Goal: Task Accomplishment & Management: Manage account settings

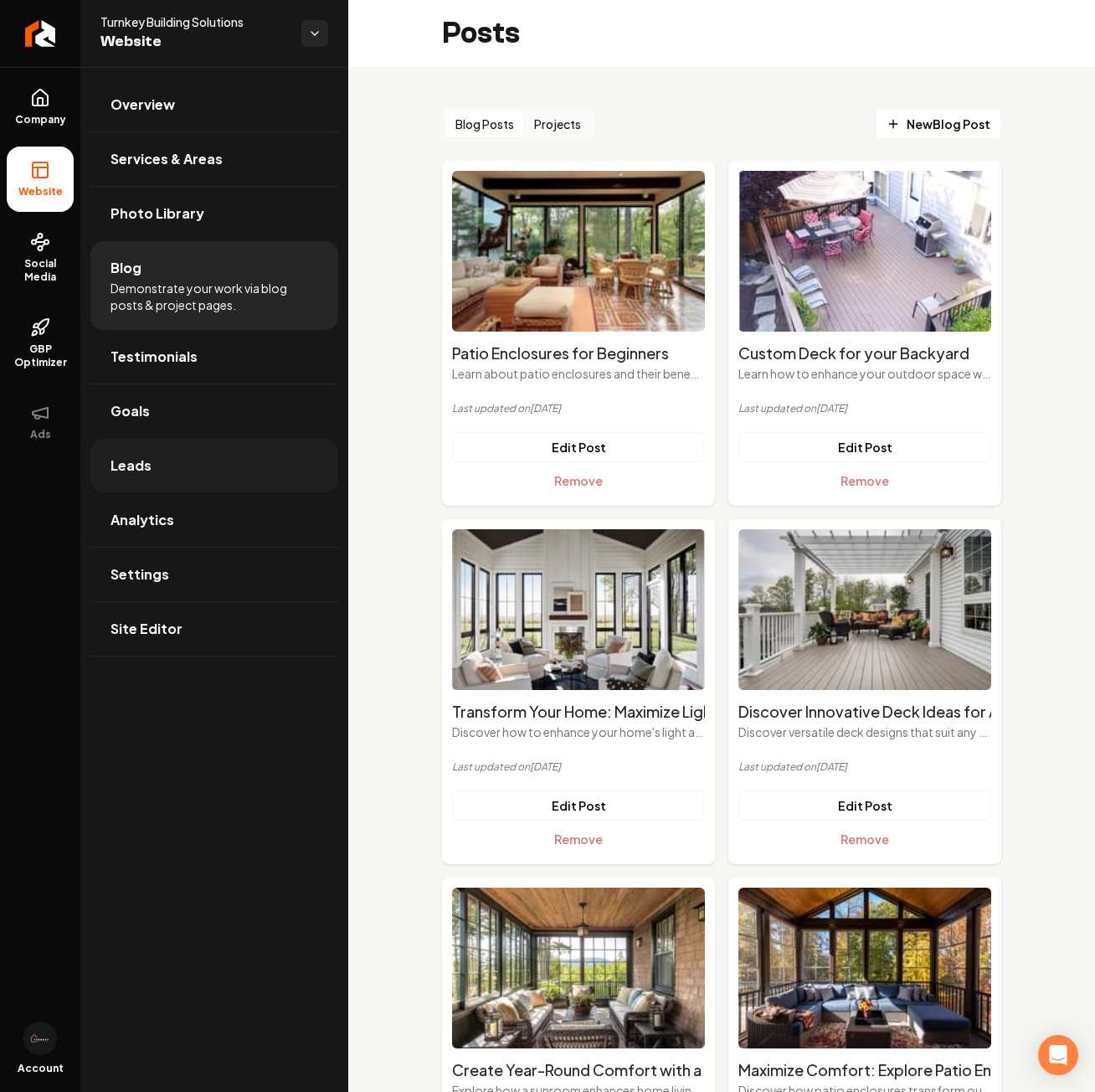
click at [179, 478] on link "Leads" at bounding box center [214, 465] width 247 height 54
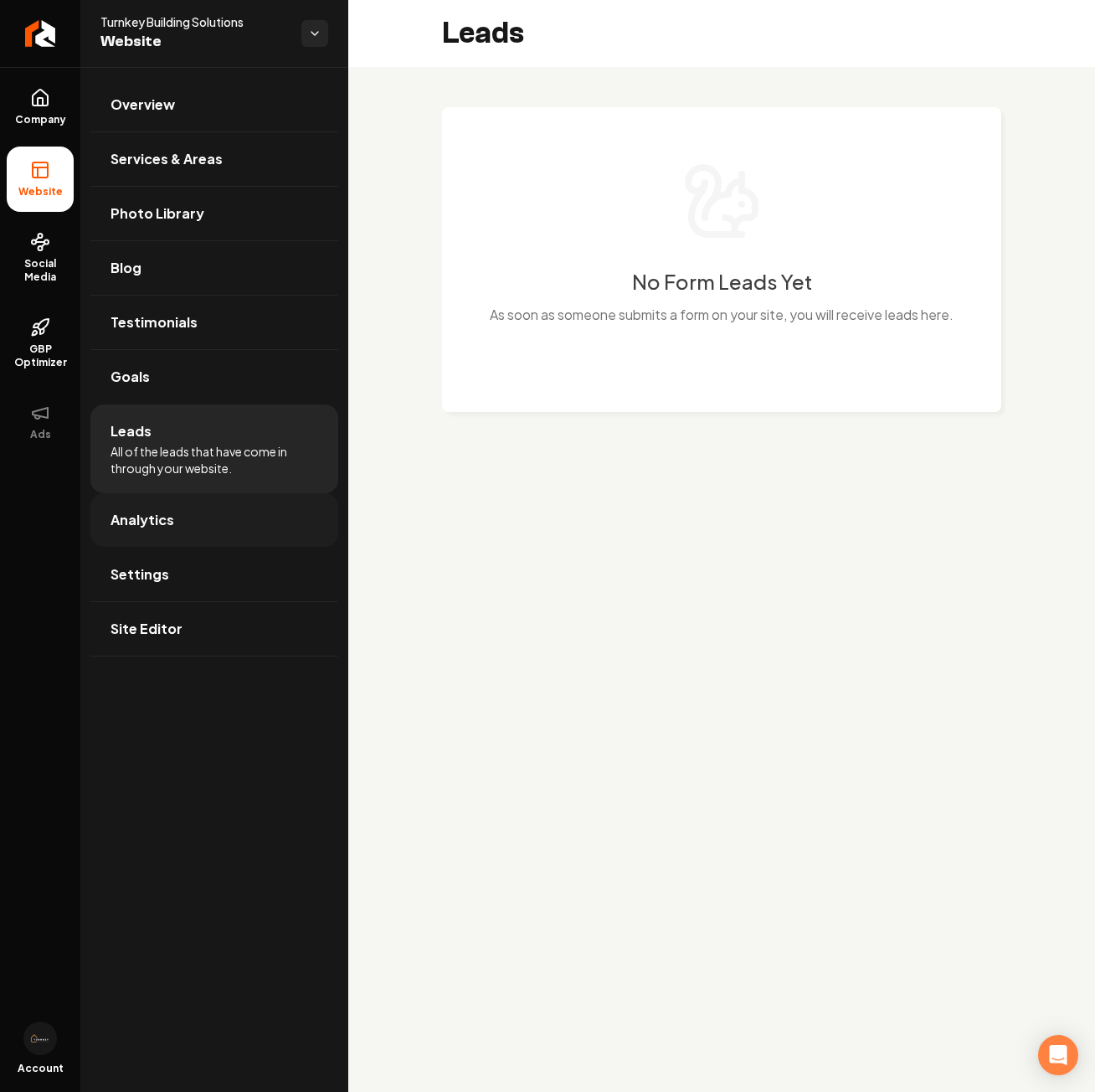
click at [224, 509] on link "Analytics" at bounding box center [214, 520] width 247 height 54
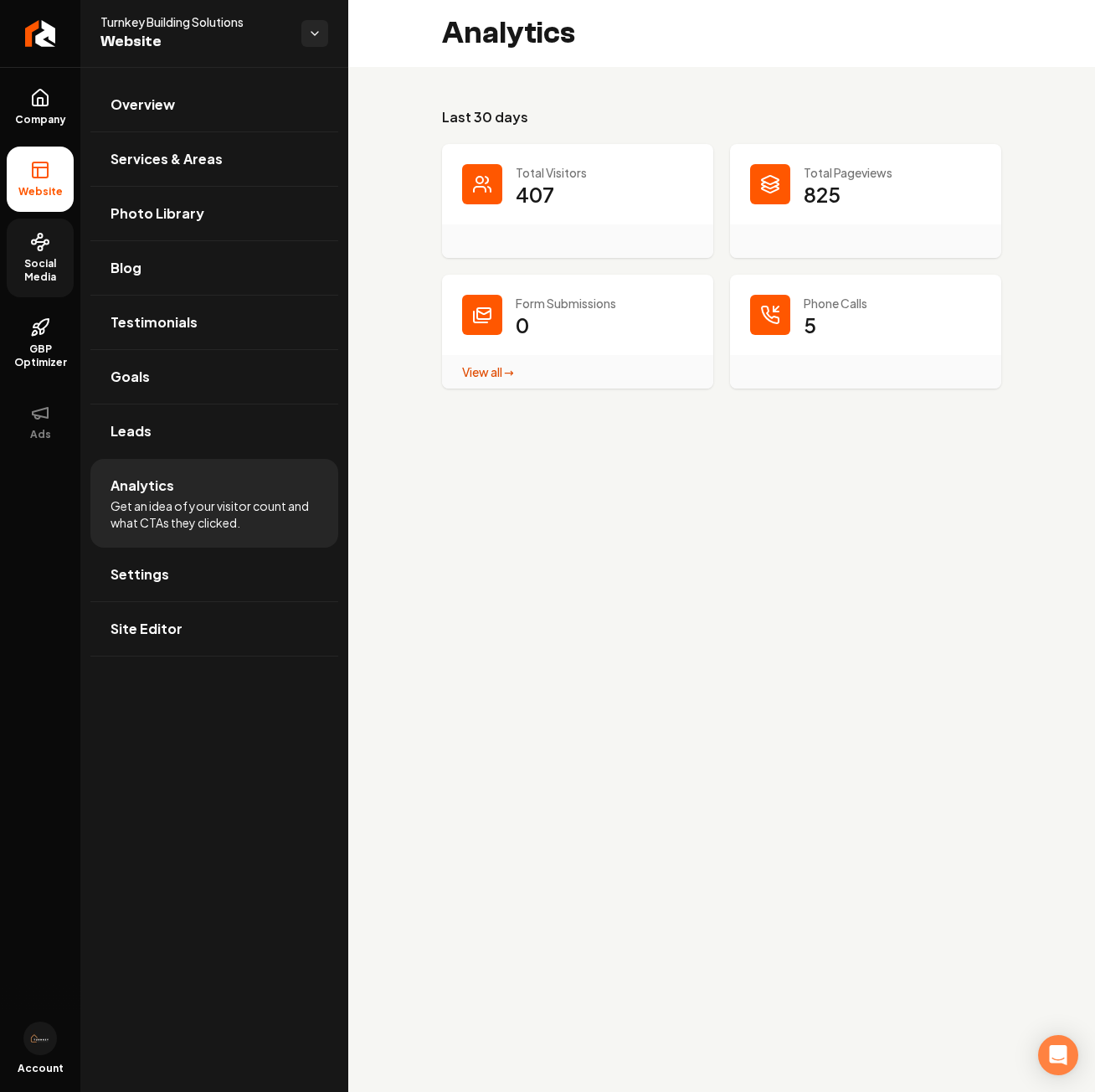
click at [31, 257] on span "Social Media" at bounding box center [40, 270] width 67 height 27
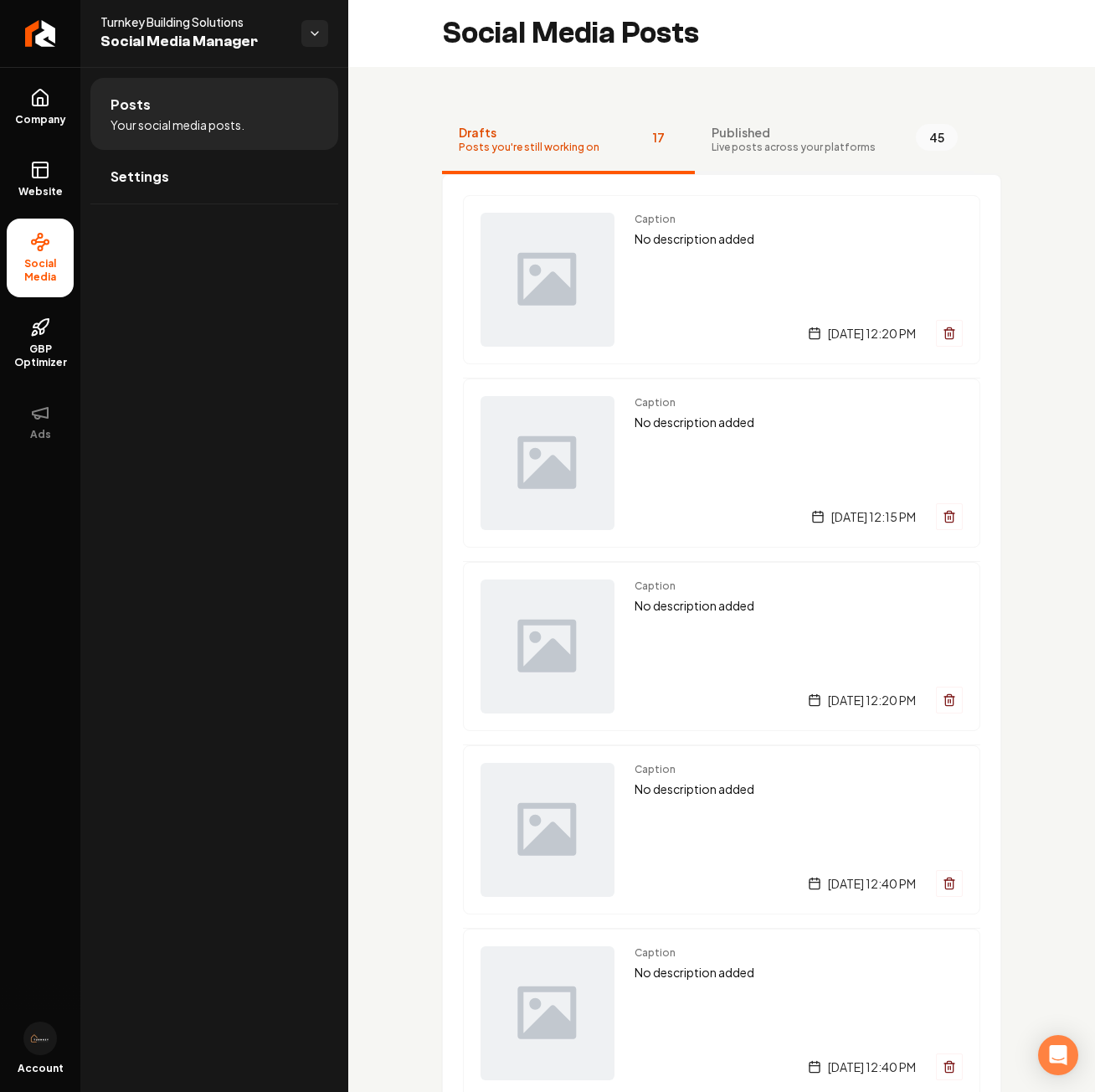
click at [814, 141] on span "Live posts across your platforms" at bounding box center [794, 147] width 164 height 14
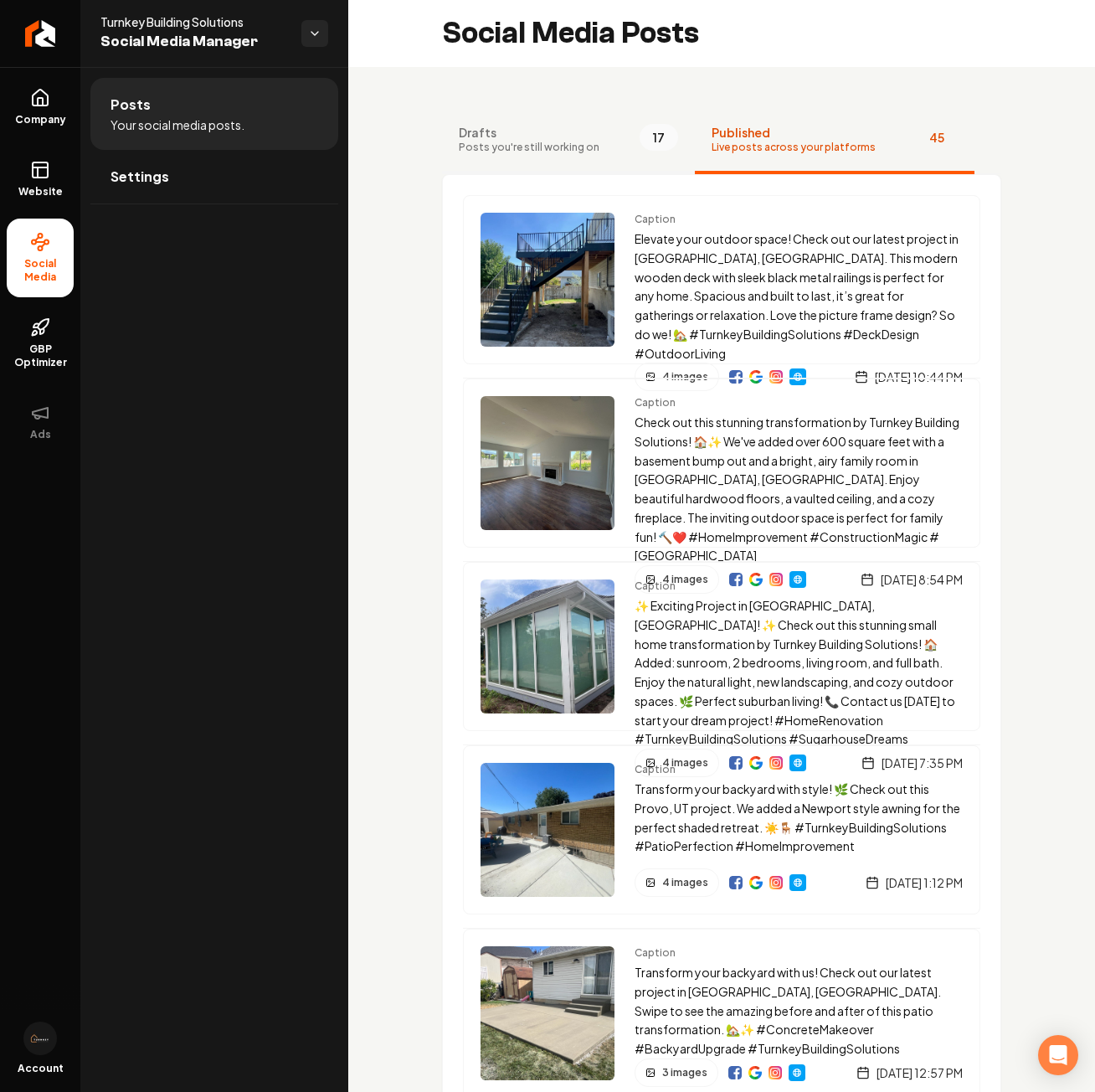
click at [579, 133] on span "Drafts" at bounding box center [529, 132] width 140 height 17
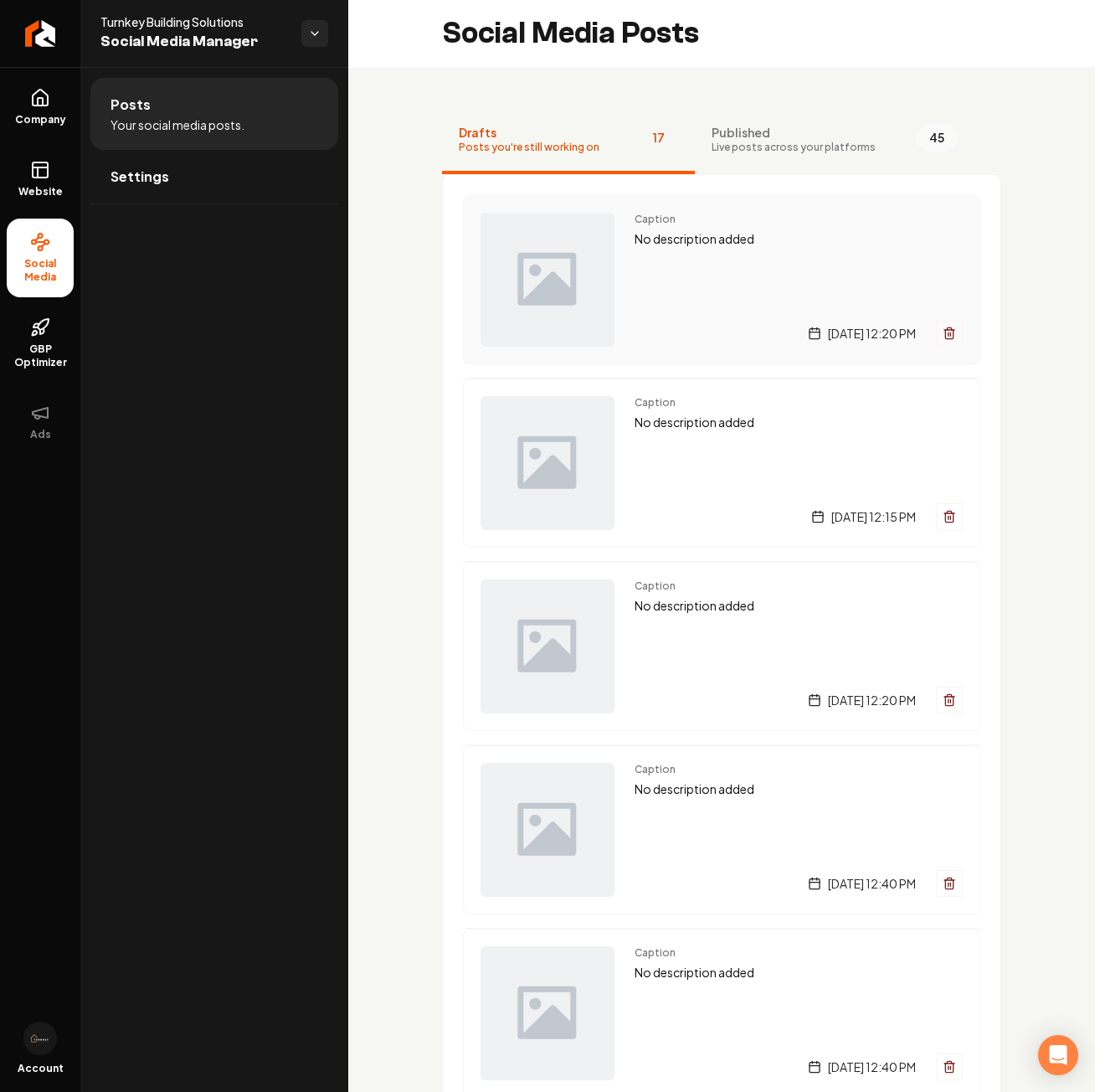
click at [945, 337] on icon "Main content area" at bounding box center [949, 334] width 7 height 9
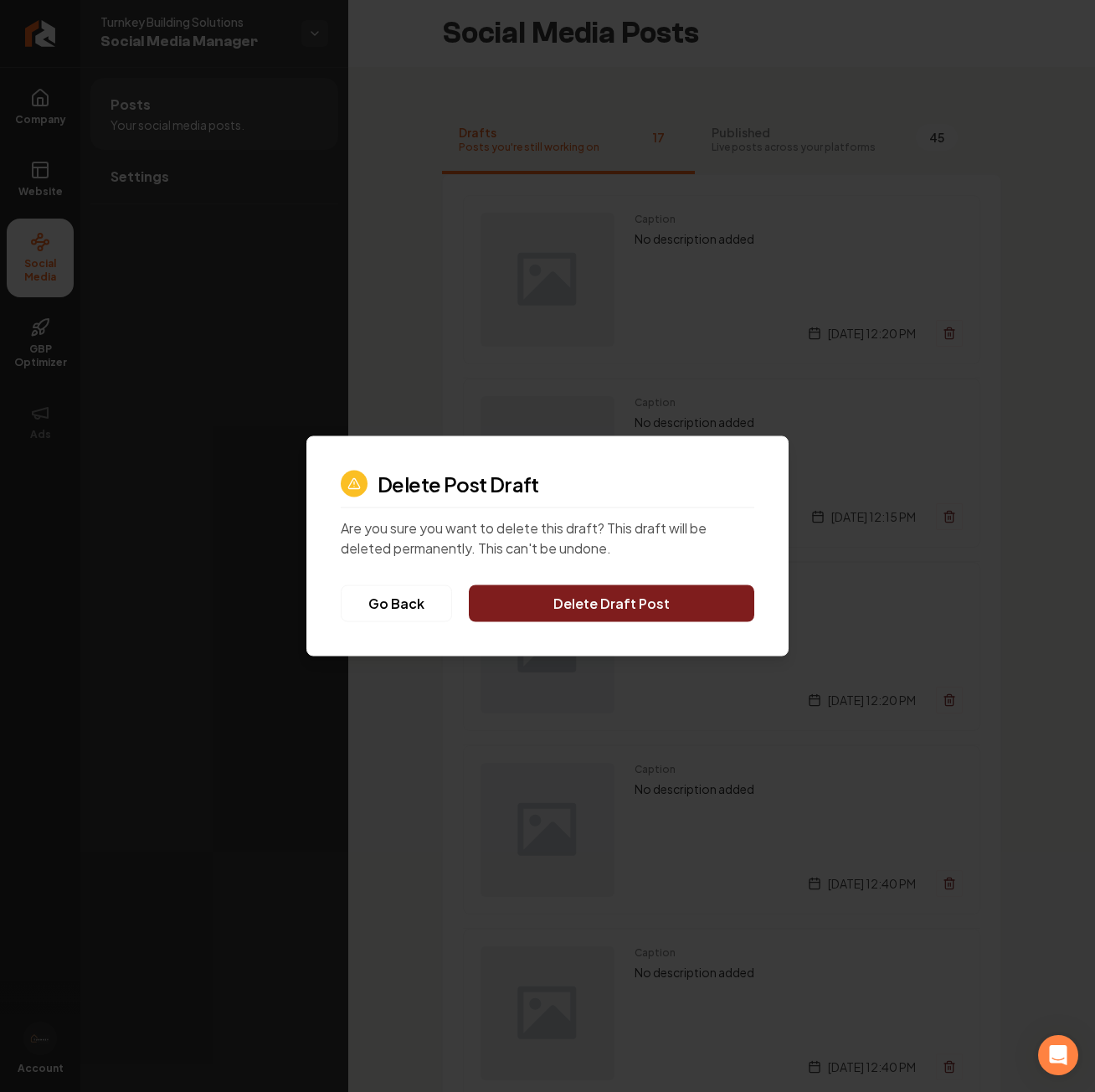
click at [590, 594] on button "Delete Draft Post" at bounding box center [611, 604] width 285 height 37
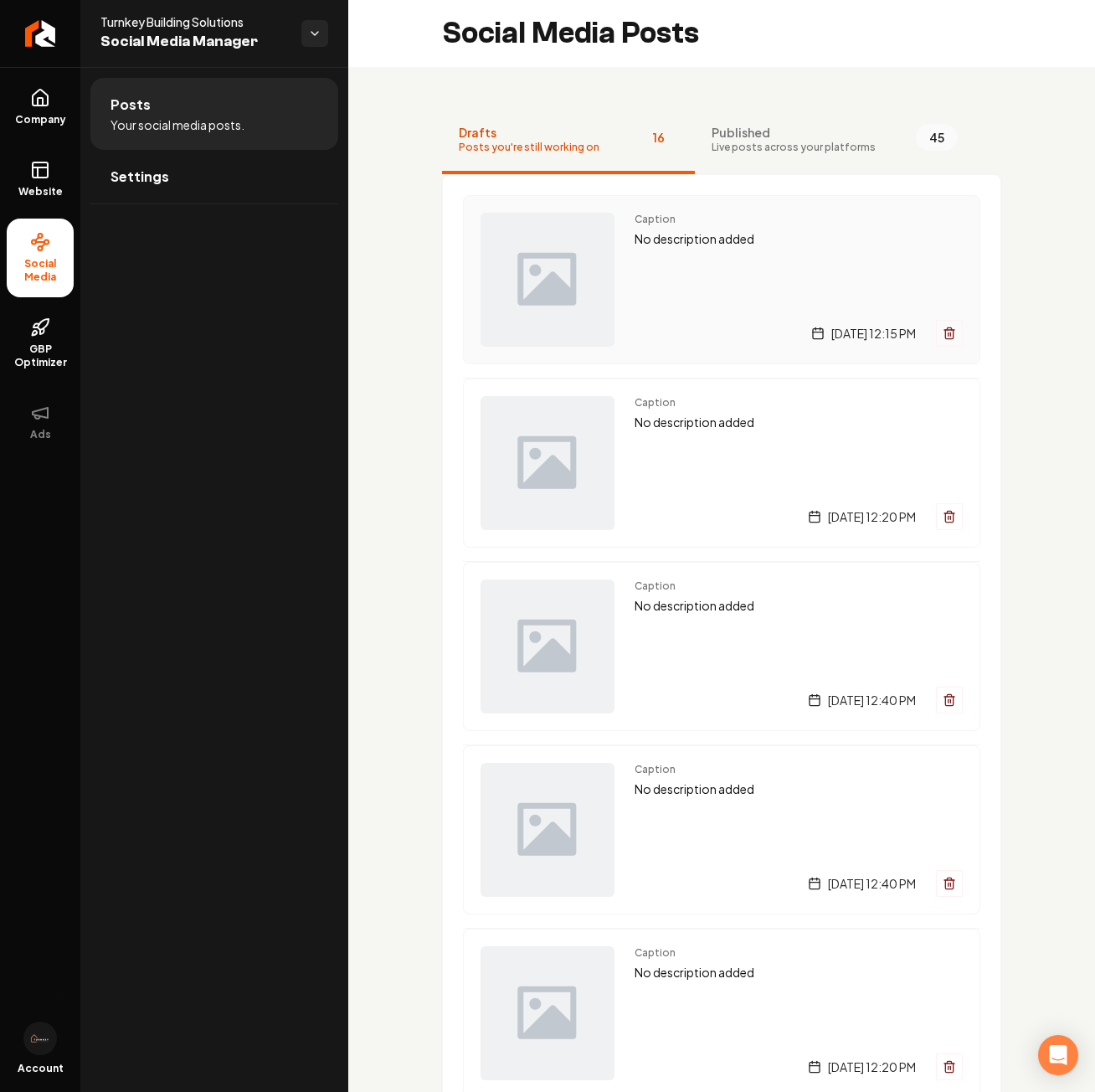
click at [943, 332] on icon "Main content area" at bounding box center [949, 333] width 14 height 14
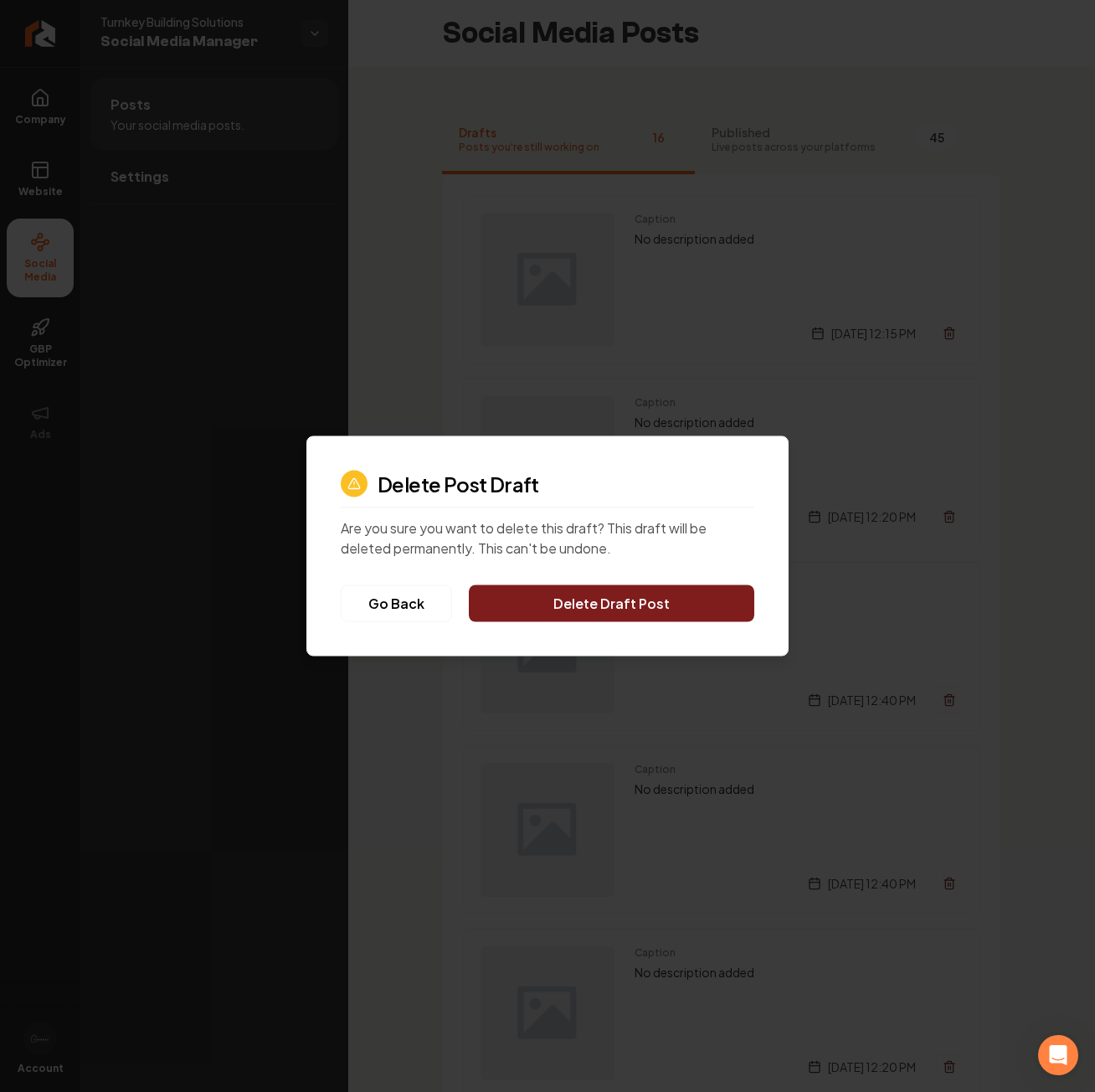
click at [625, 607] on button "Delete Draft Post" at bounding box center [611, 604] width 285 height 37
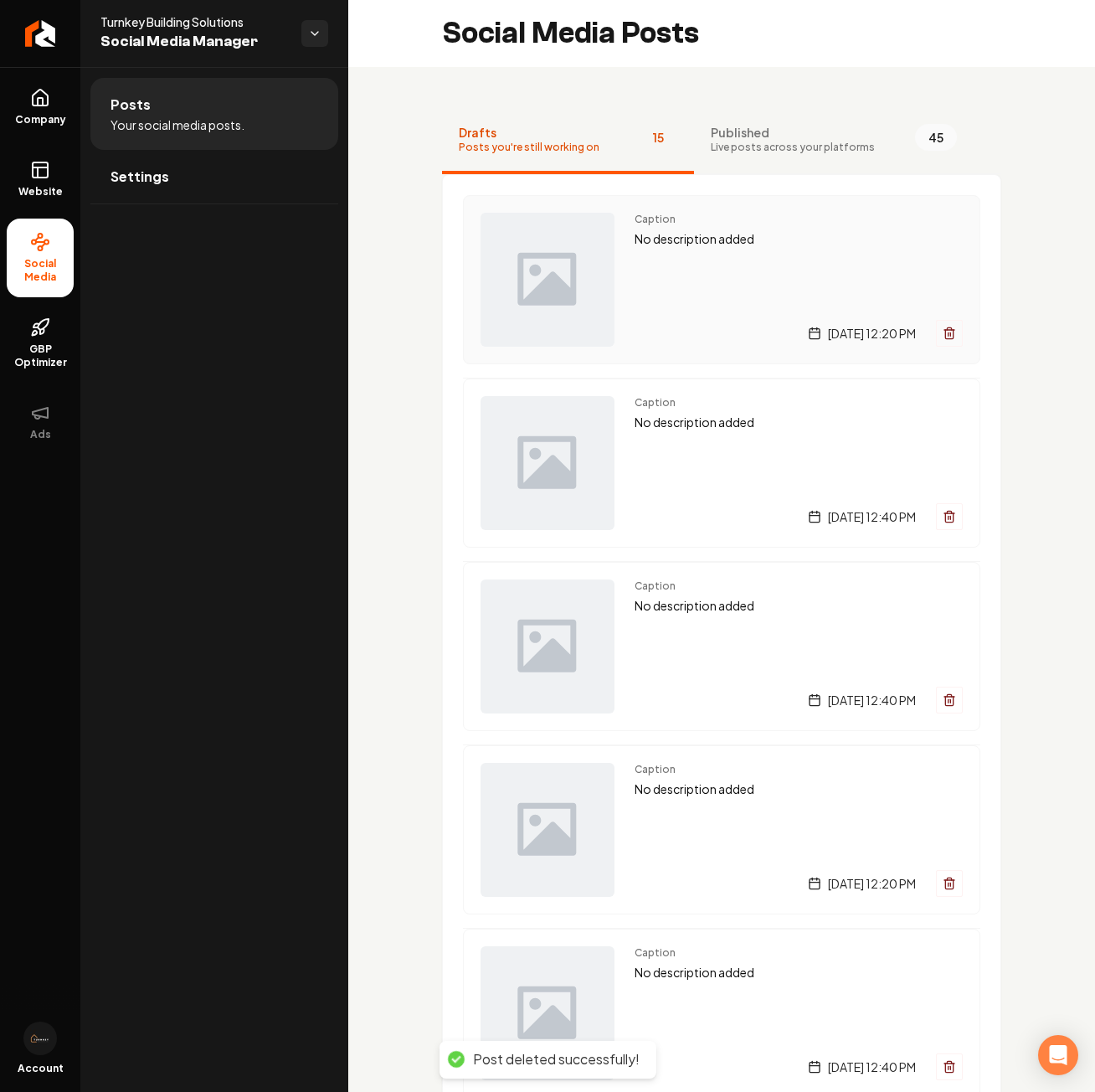
click at [934, 353] on div "Caption No description added [DATE] 12:20 PM" at bounding box center [722, 279] width 517 height 169
click at [943, 336] on icon "Main content area" at bounding box center [949, 333] width 14 height 14
click at [943, 334] on icon "Main content area" at bounding box center [949, 333] width 14 height 14
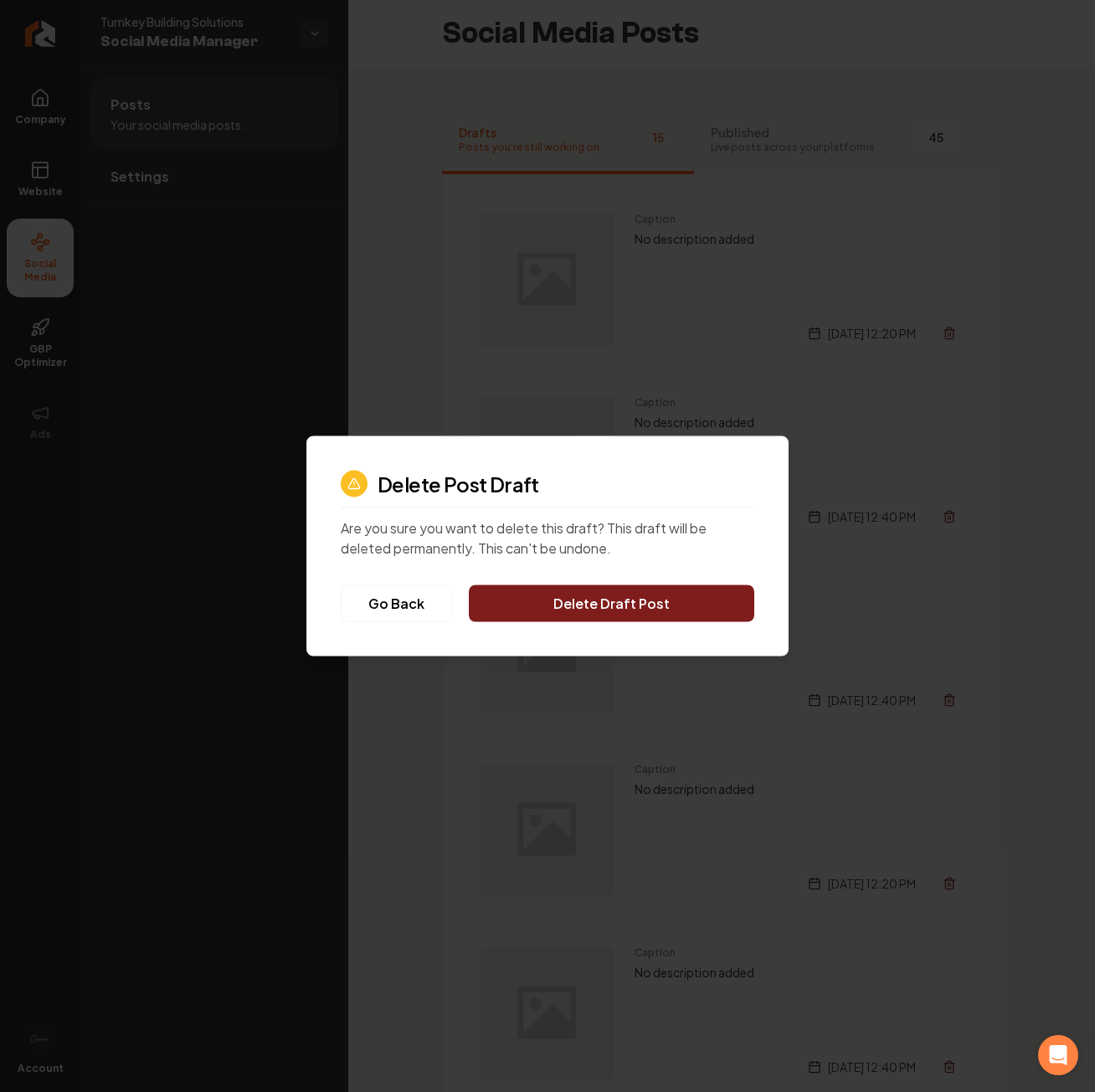
click at [586, 592] on button "Delete Draft Post" at bounding box center [611, 604] width 285 height 37
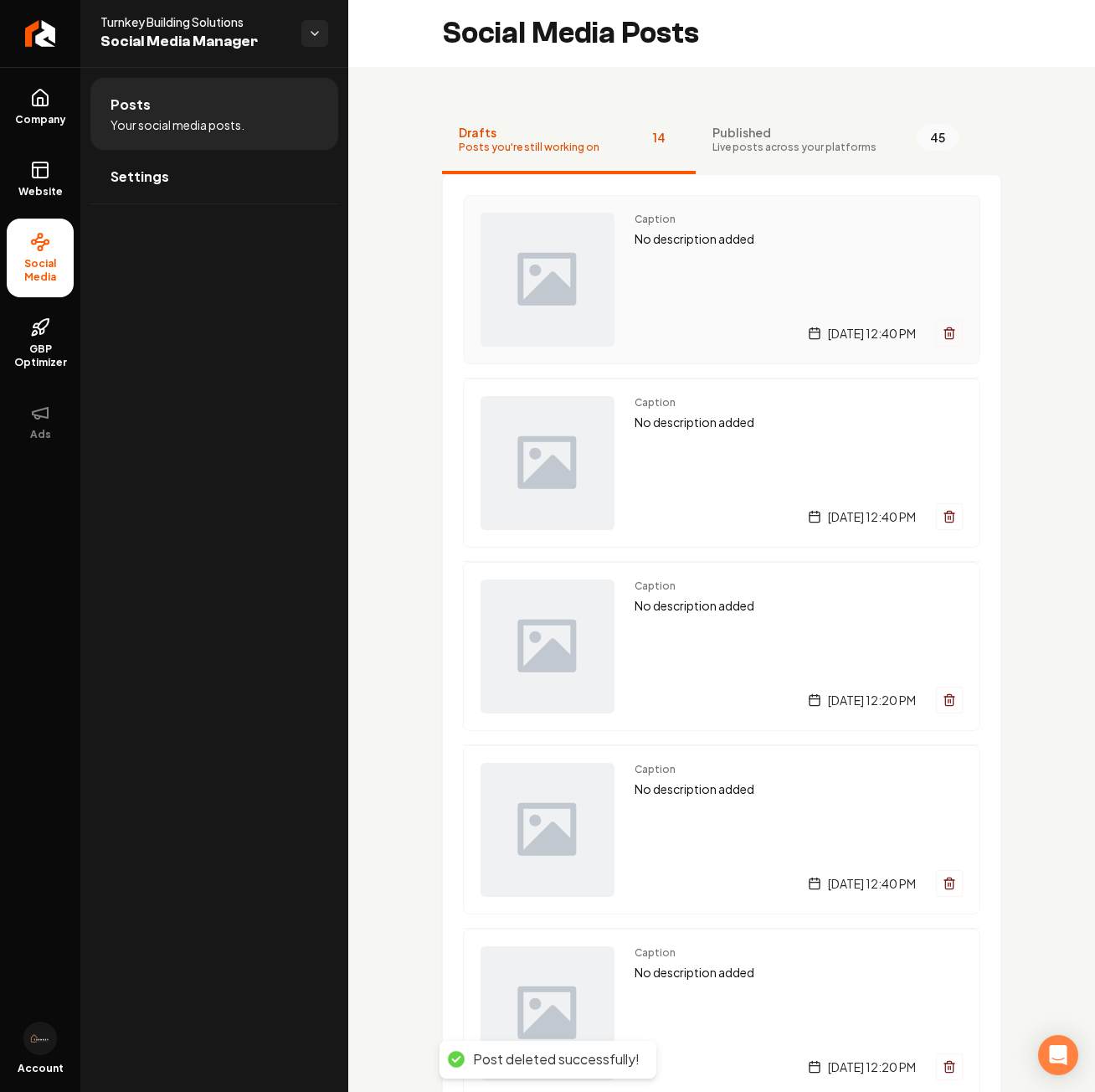
click at [949, 334] on line "Main content area" at bounding box center [949, 334] width 0 height 4
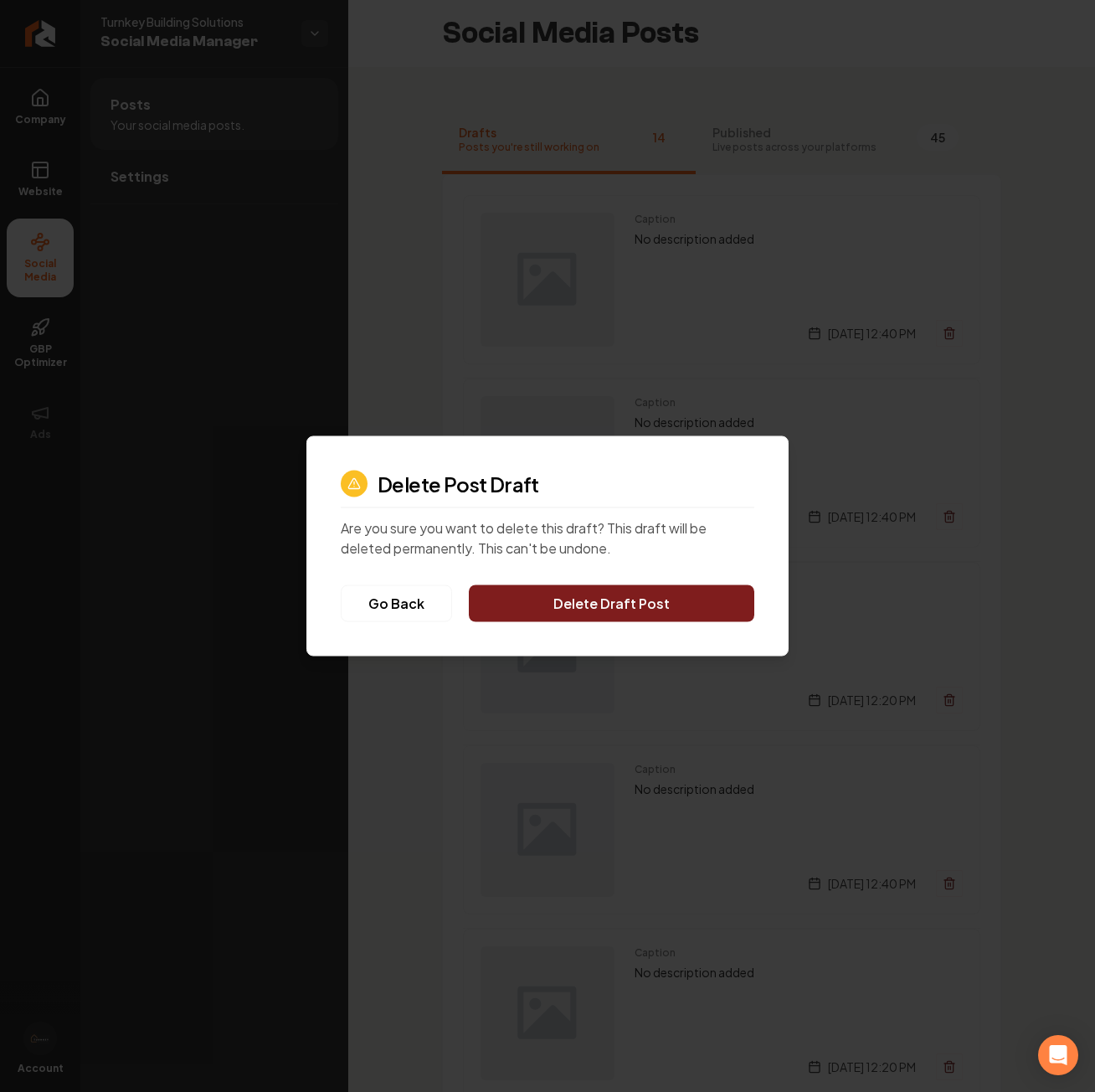
click at [621, 606] on button "Delete Draft Post" at bounding box center [611, 604] width 285 height 37
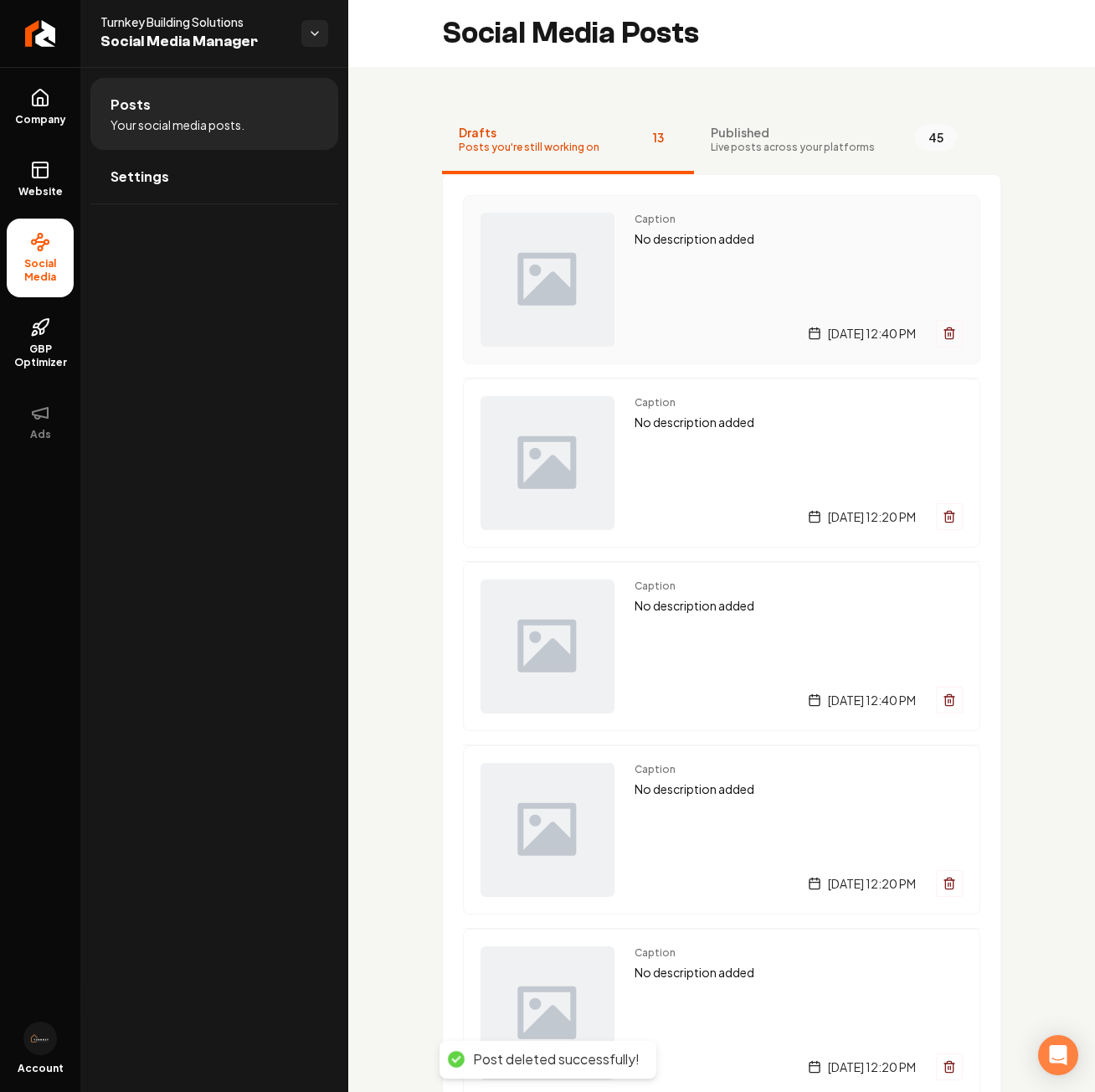
click at [943, 328] on icon "Main content area" at bounding box center [949, 333] width 14 height 14
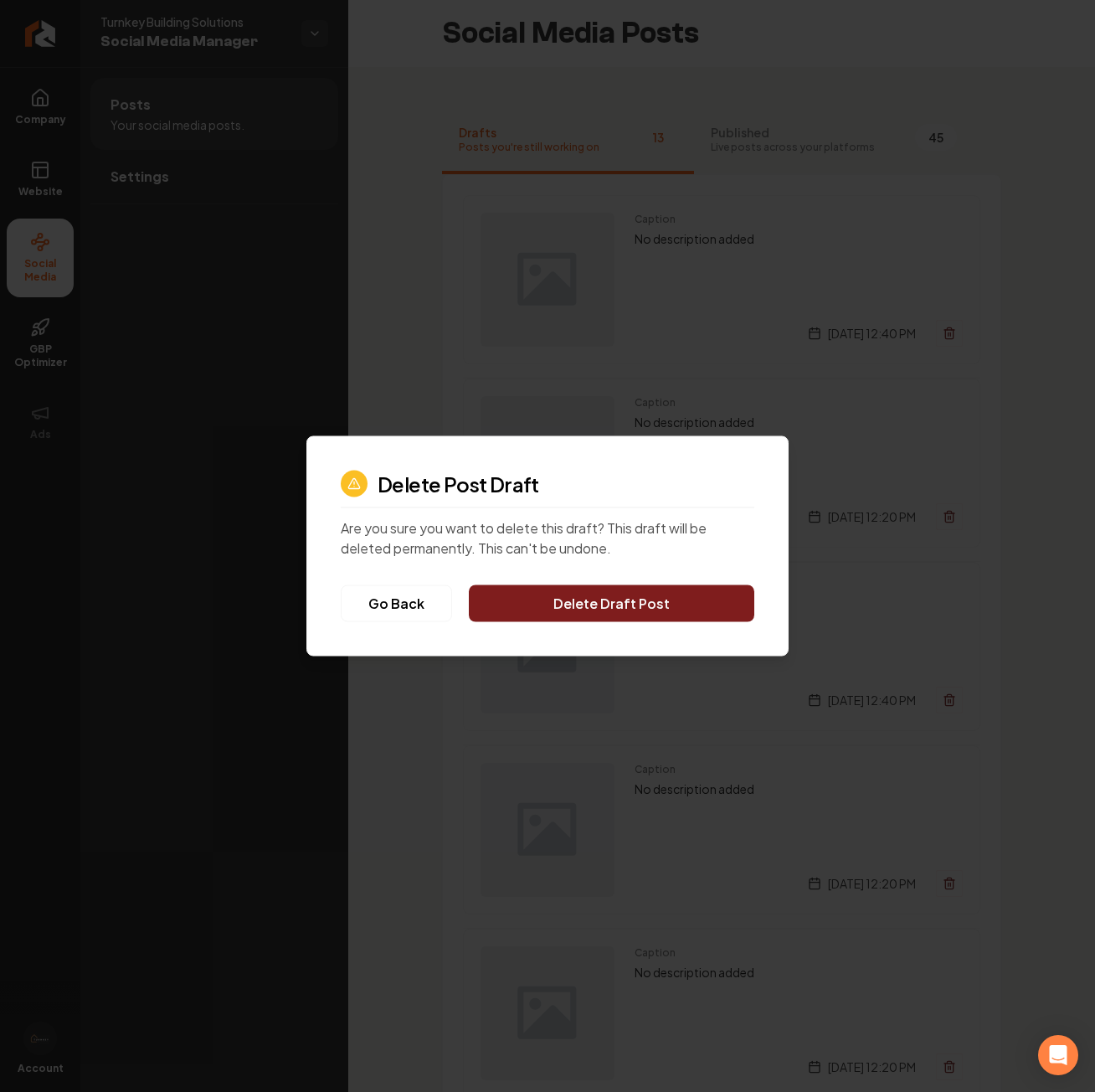
click at [610, 608] on button "Delete Draft Post" at bounding box center [611, 604] width 285 height 37
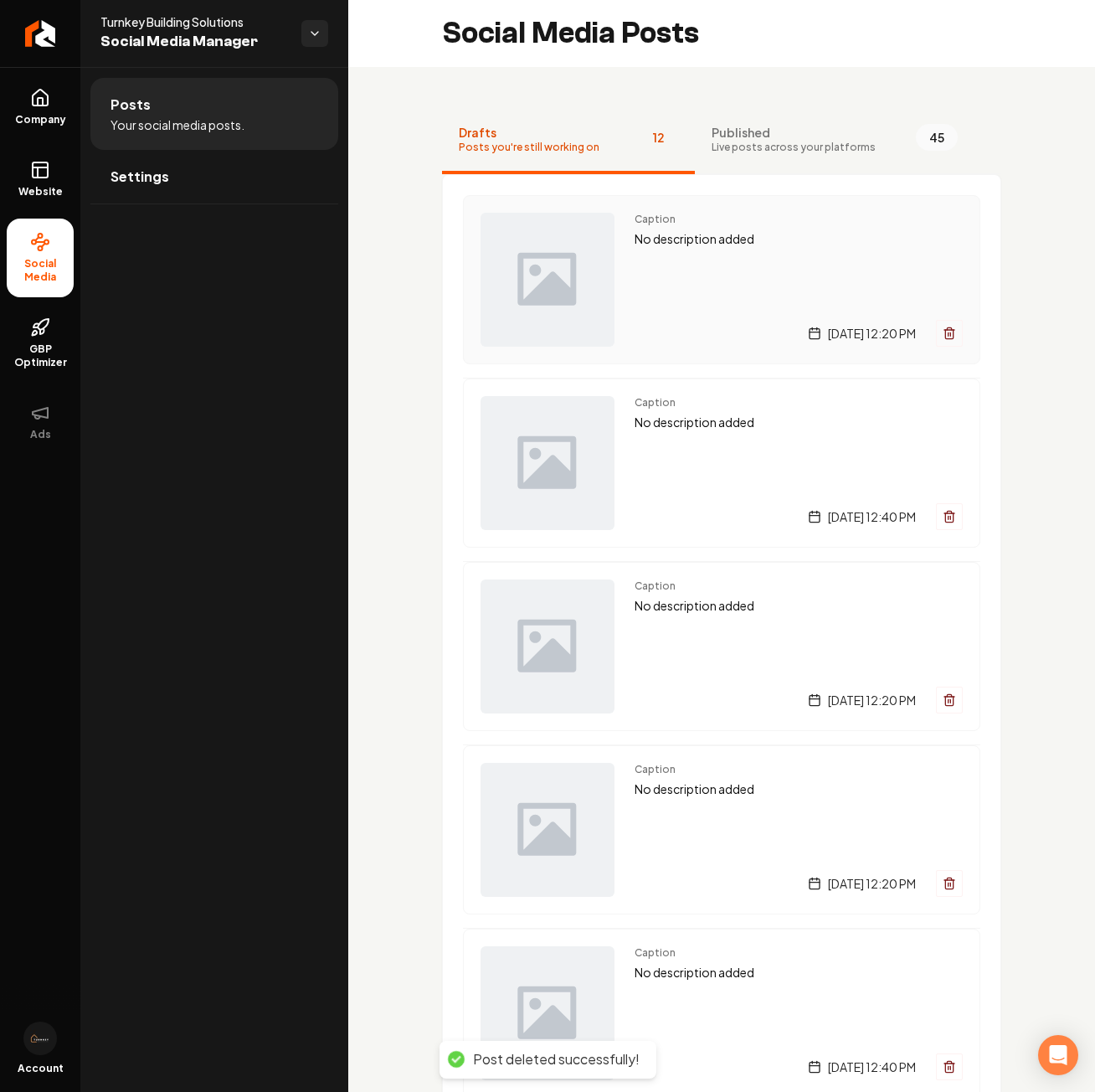
click at [945, 336] on icon "Main content area" at bounding box center [949, 334] width 7 height 9
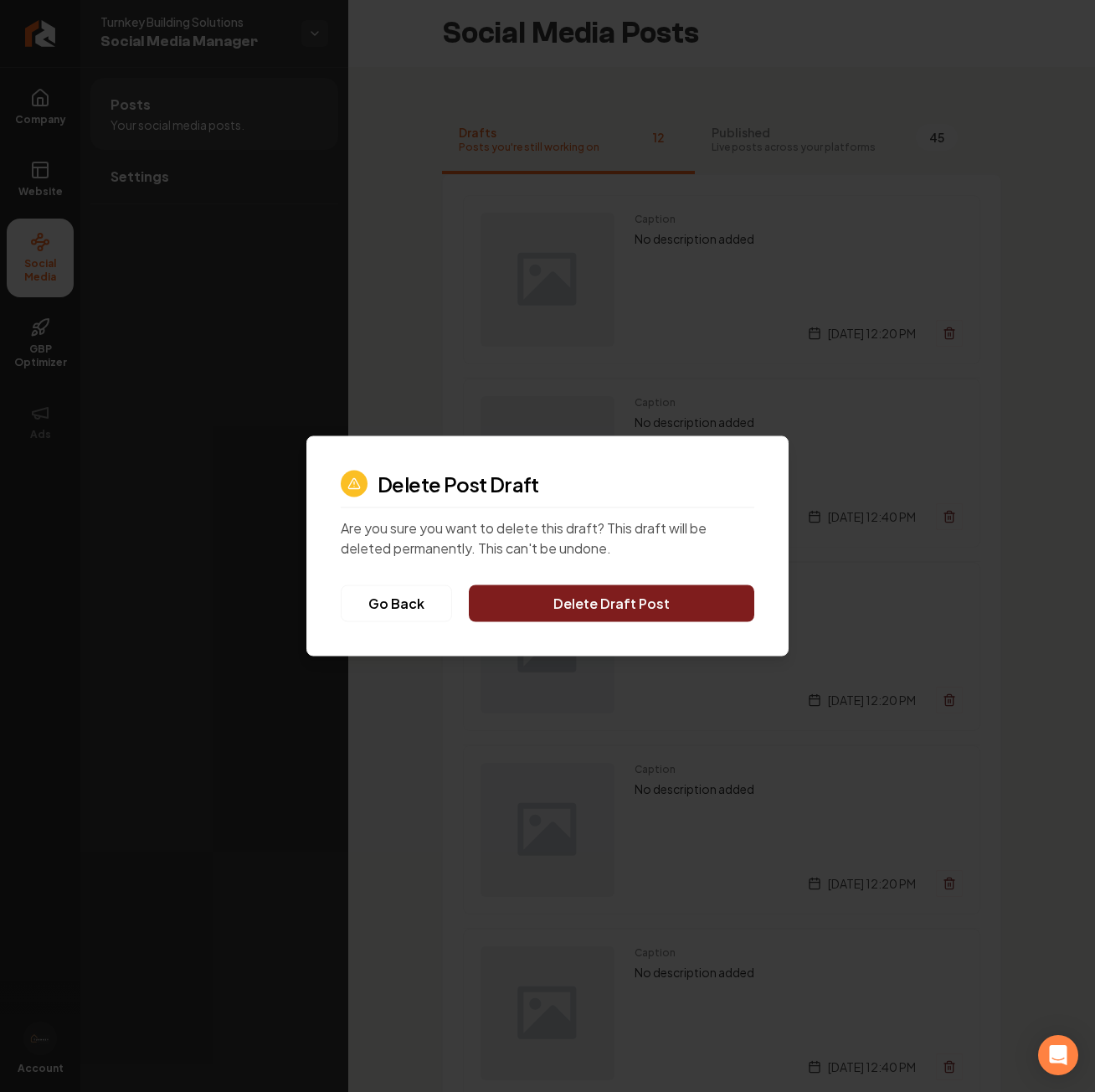
click at [599, 595] on button "Delete Draft Post" at bounding box center [611, 604] width 285 height 37
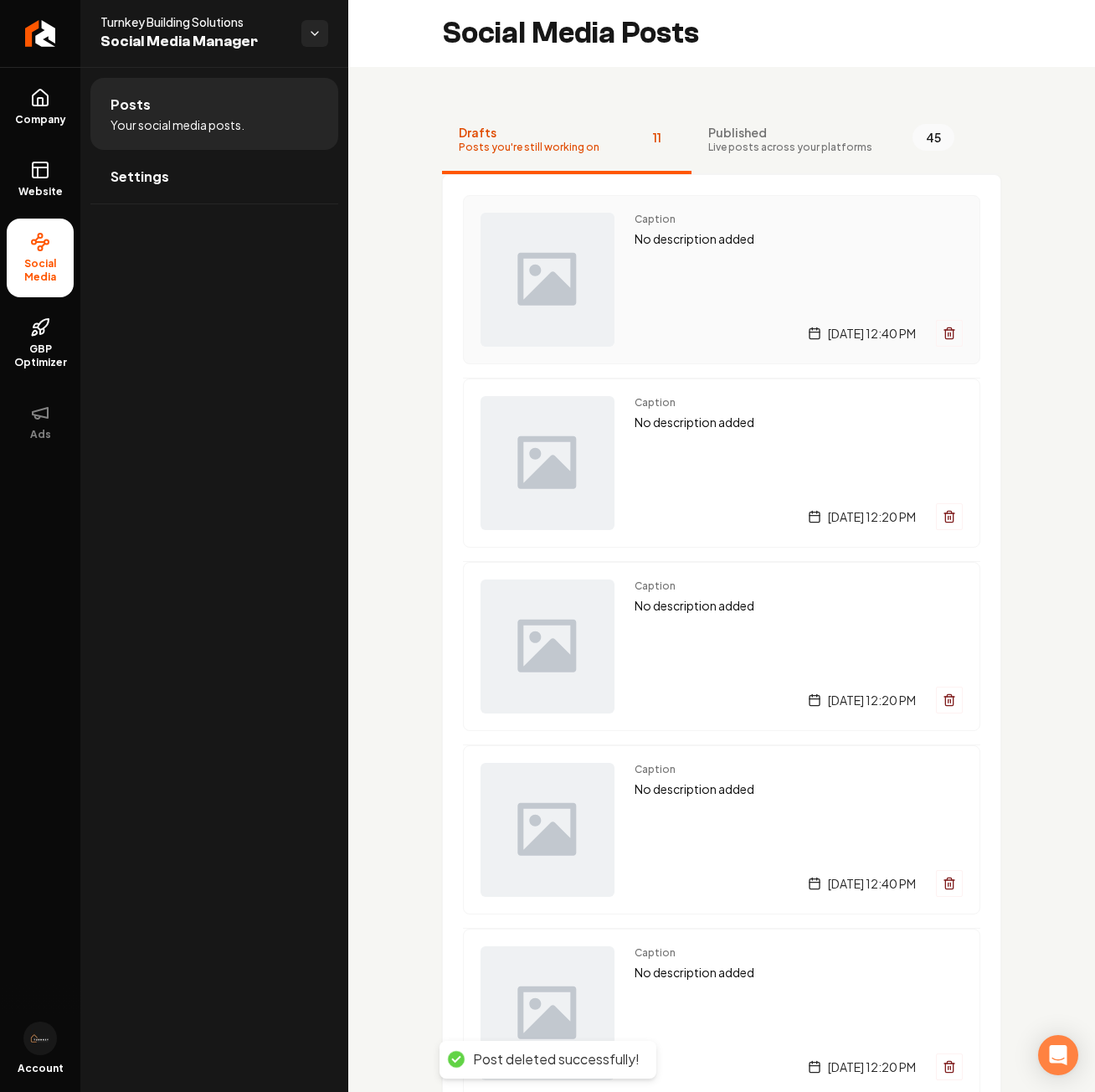
click at [943, 328] on icon "Main content area" at bounding box center [949, 333] width 14 height 14
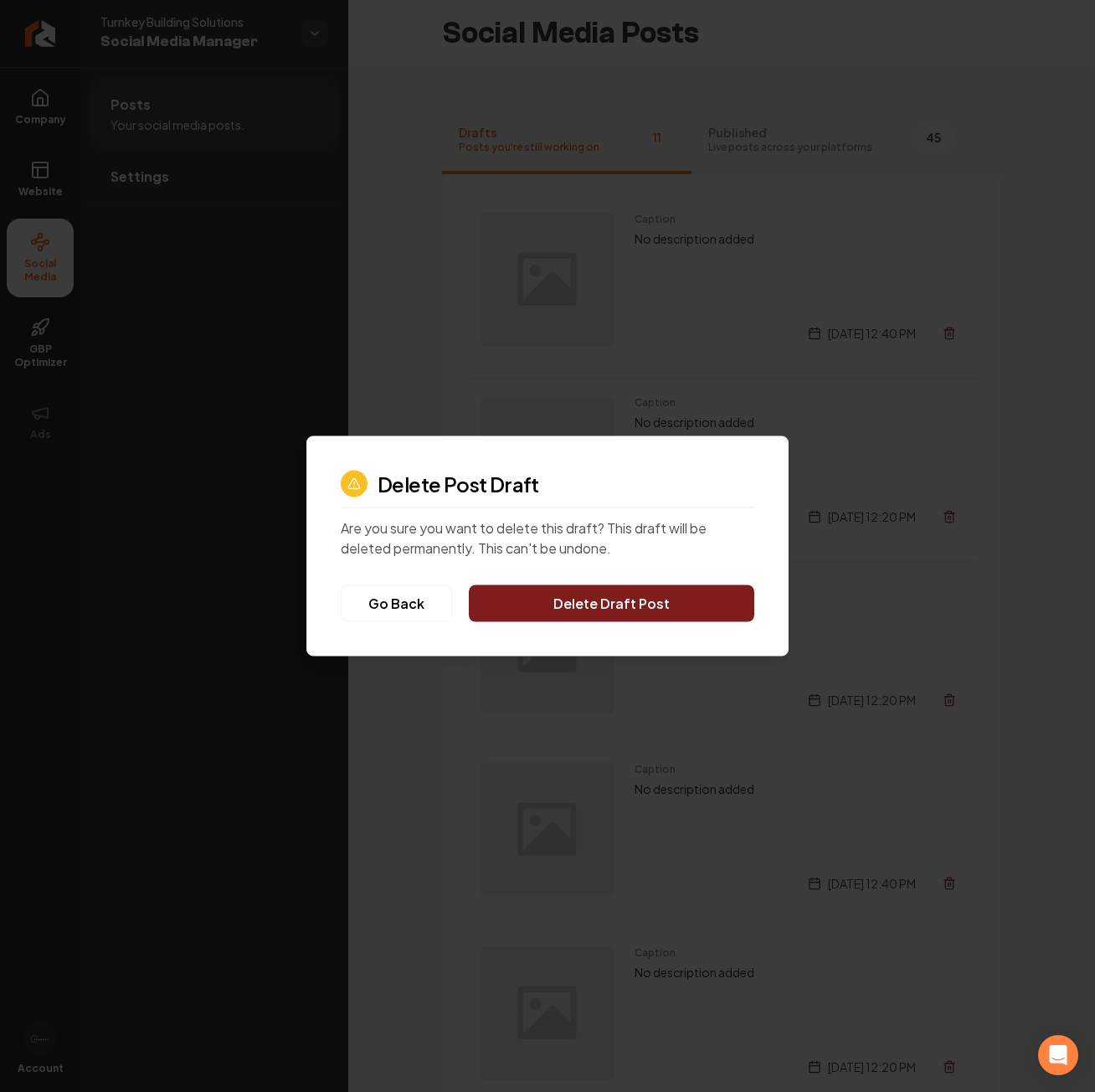
click at [658, 607] on button "Delete Draft Post" at bounding box center [611, 604] width 285 height 37
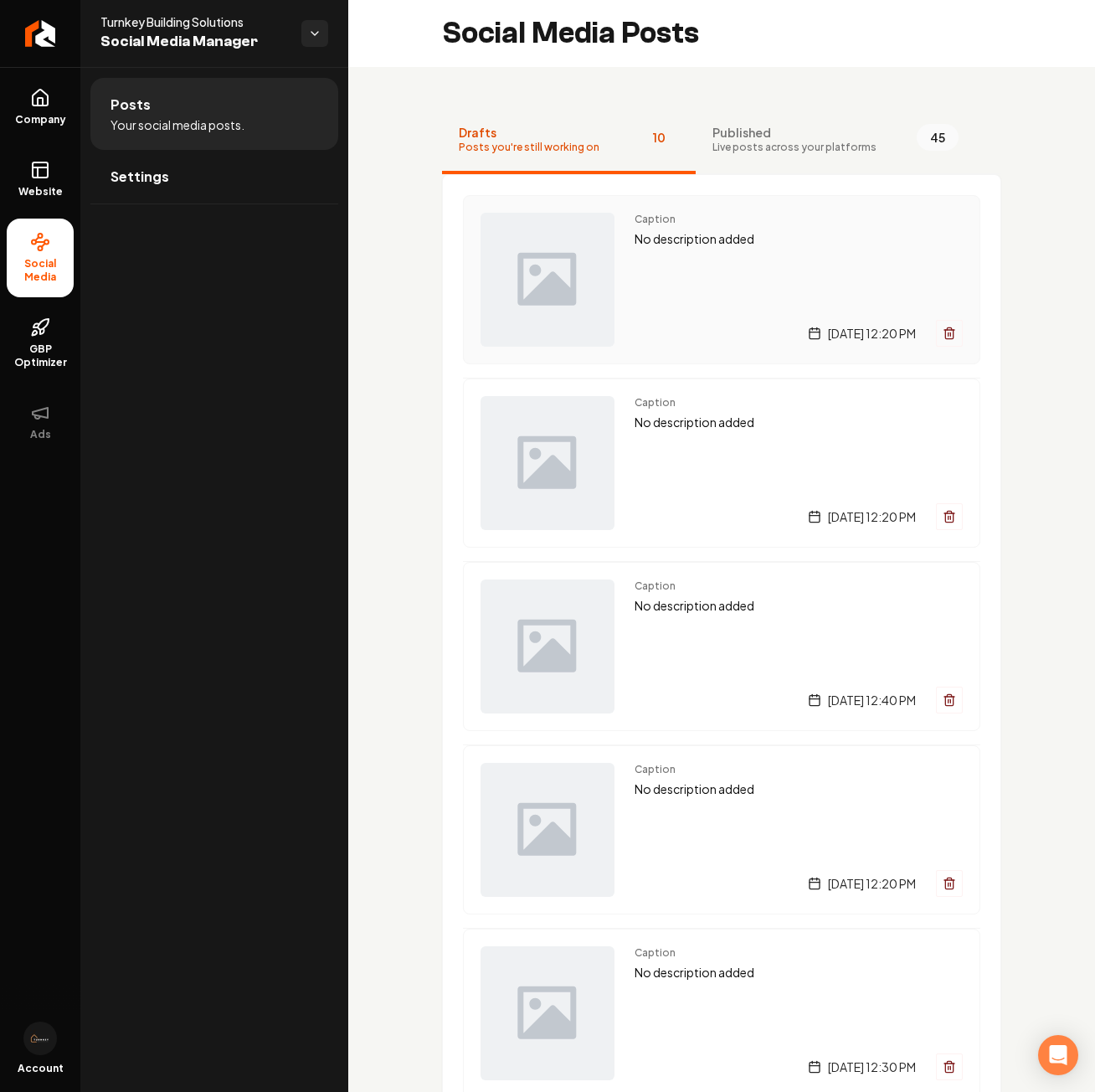
click at [943, 330] on icon "Main content area" at bounding box center [949, 333] width 14 height 14
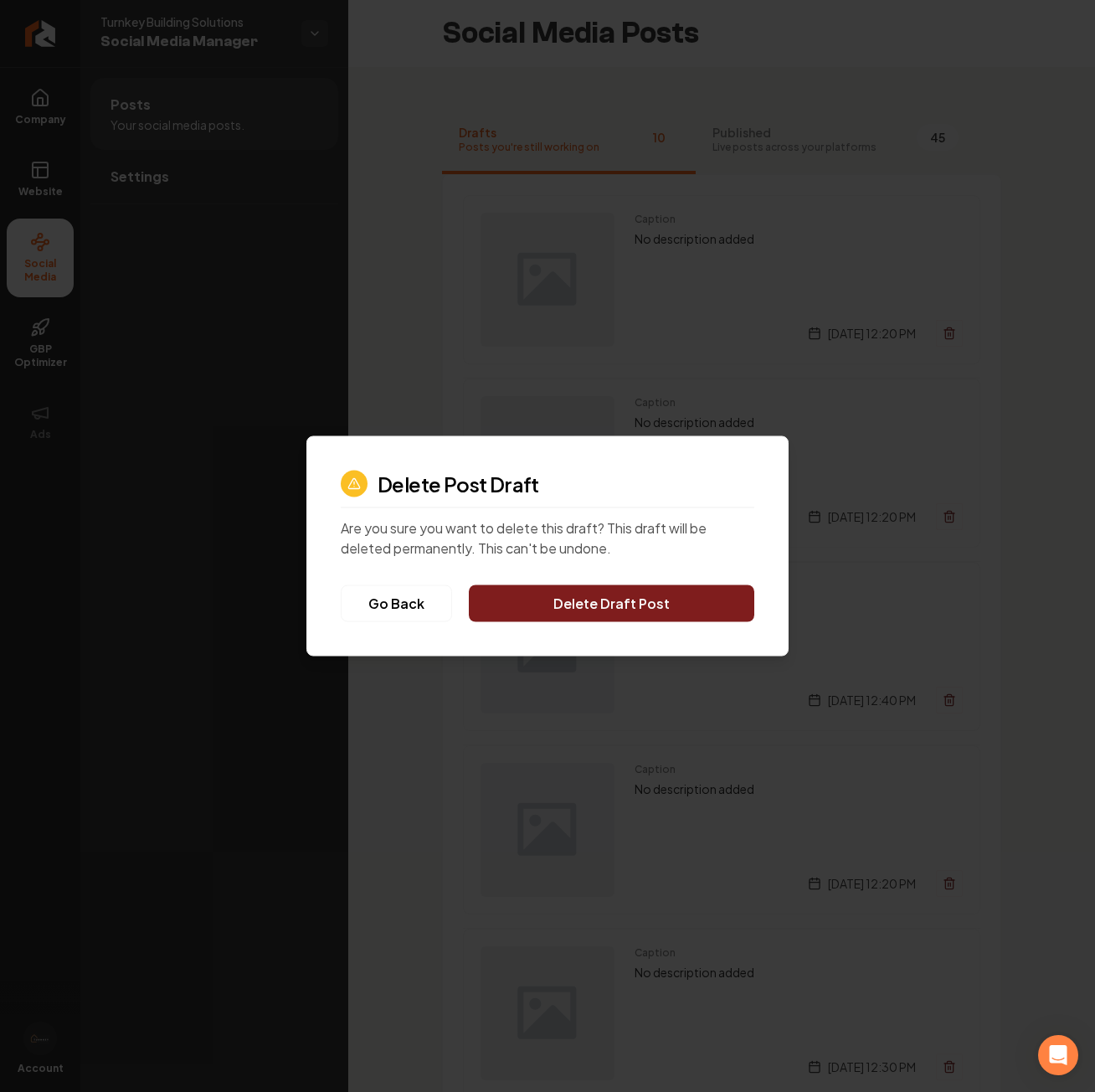
click at [621, 598] on button "Delete Draft Post" at bounding box center [611, 604] width 285 height 37
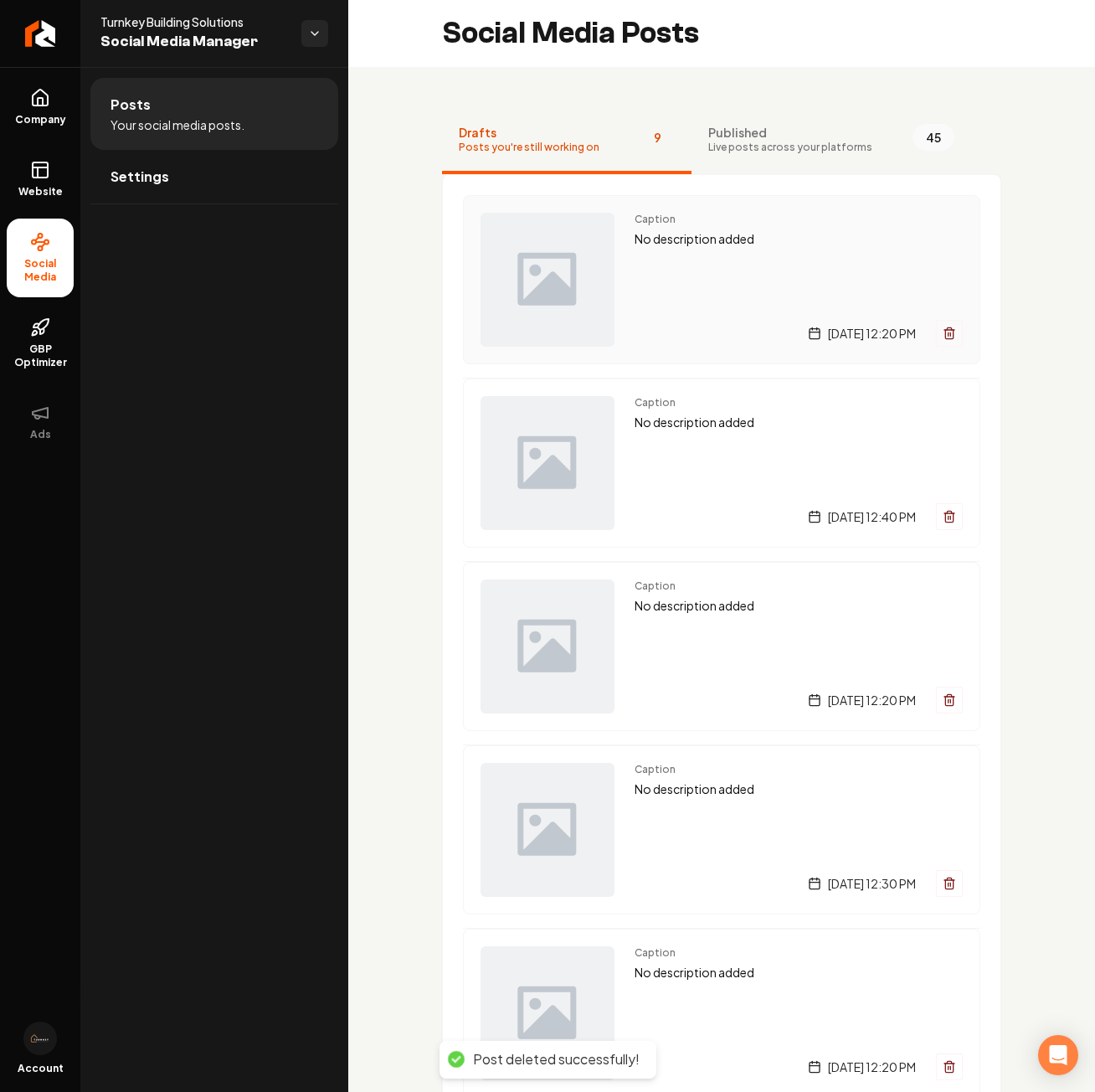
click at [943, 332] on icon "Main content area" at bounding box center [949, 333] width 14 height 14
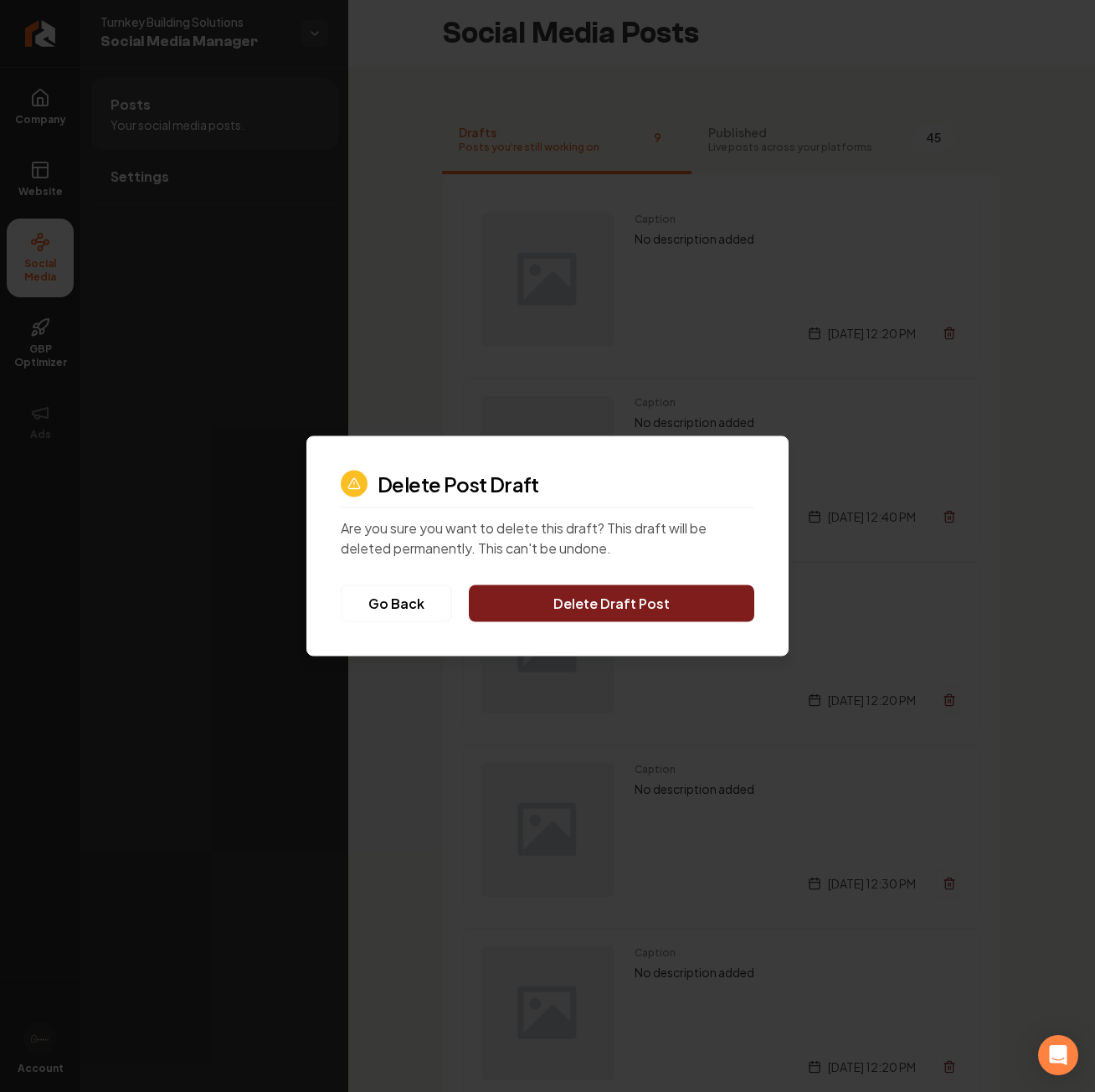
click at [678, 594] on button "Delete Draft Post" at bounding box center [611, 604] width 285 height 37
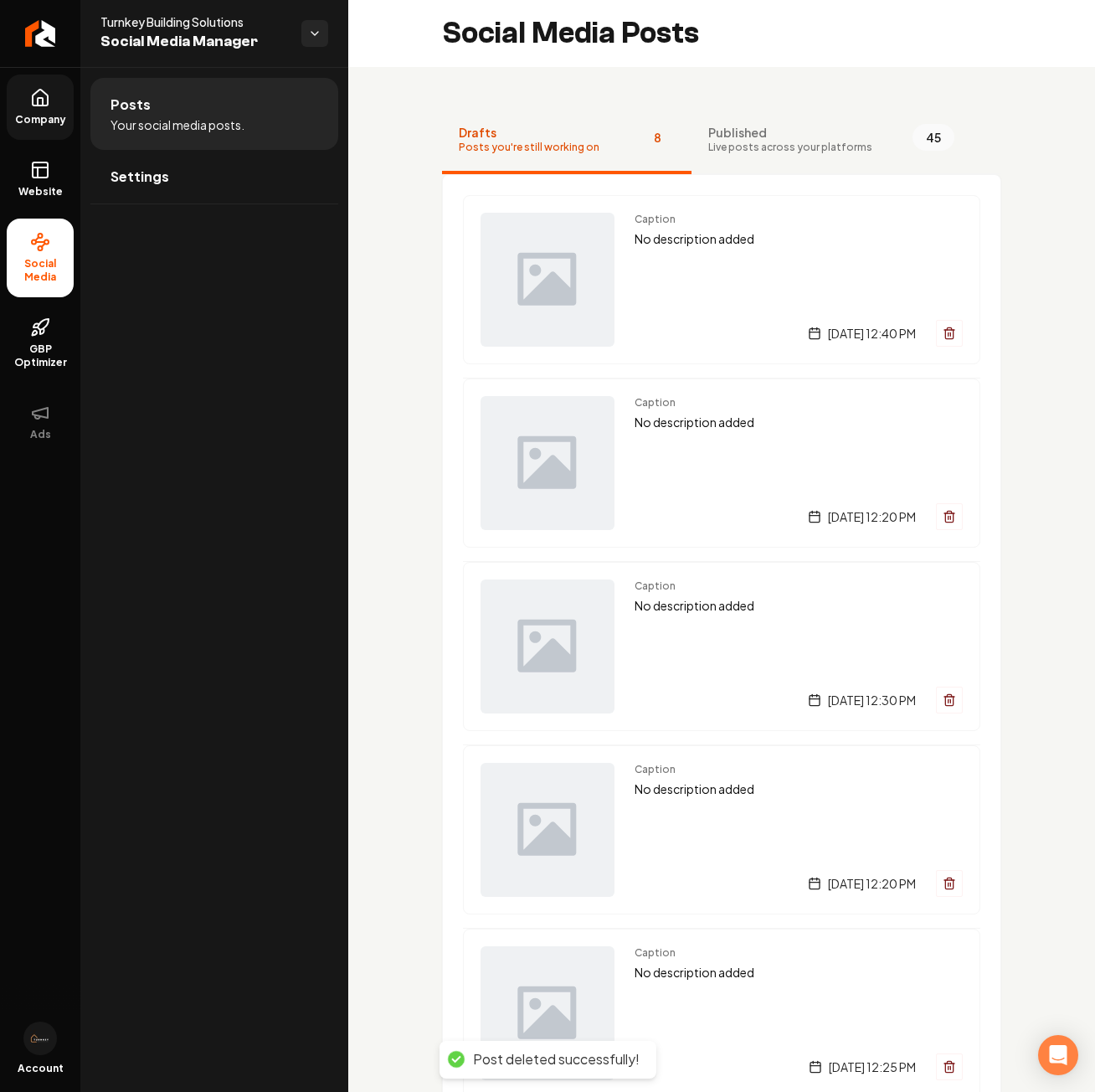
drag, startPoint x: 47, startPoint y: 103, endPoint x: 55, endPoint y: 106, distance: 8.5
click at [47, 103] on icon at bounding box center [40, 97] width 15 height 16
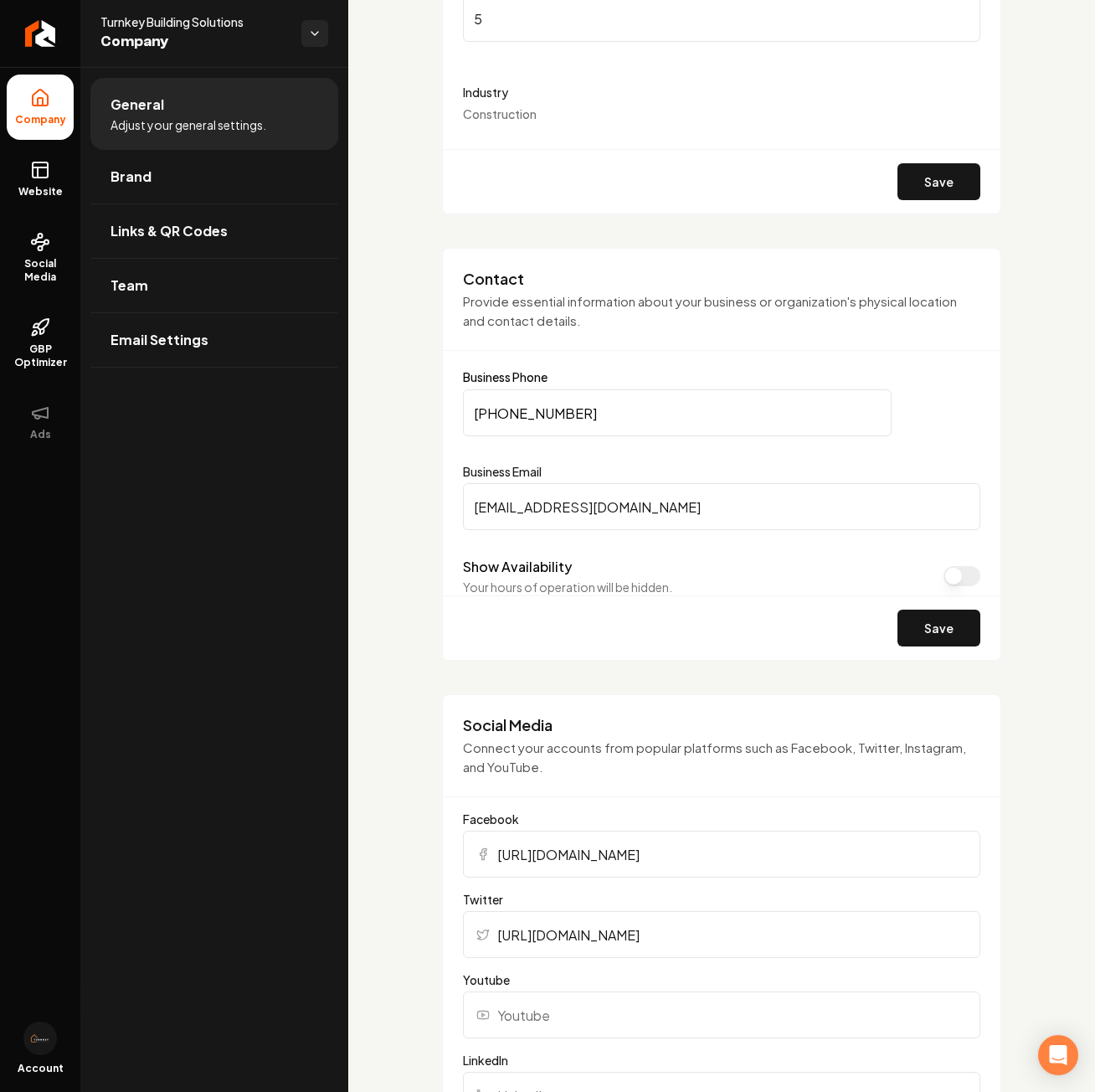
scroll to position [294, 0]
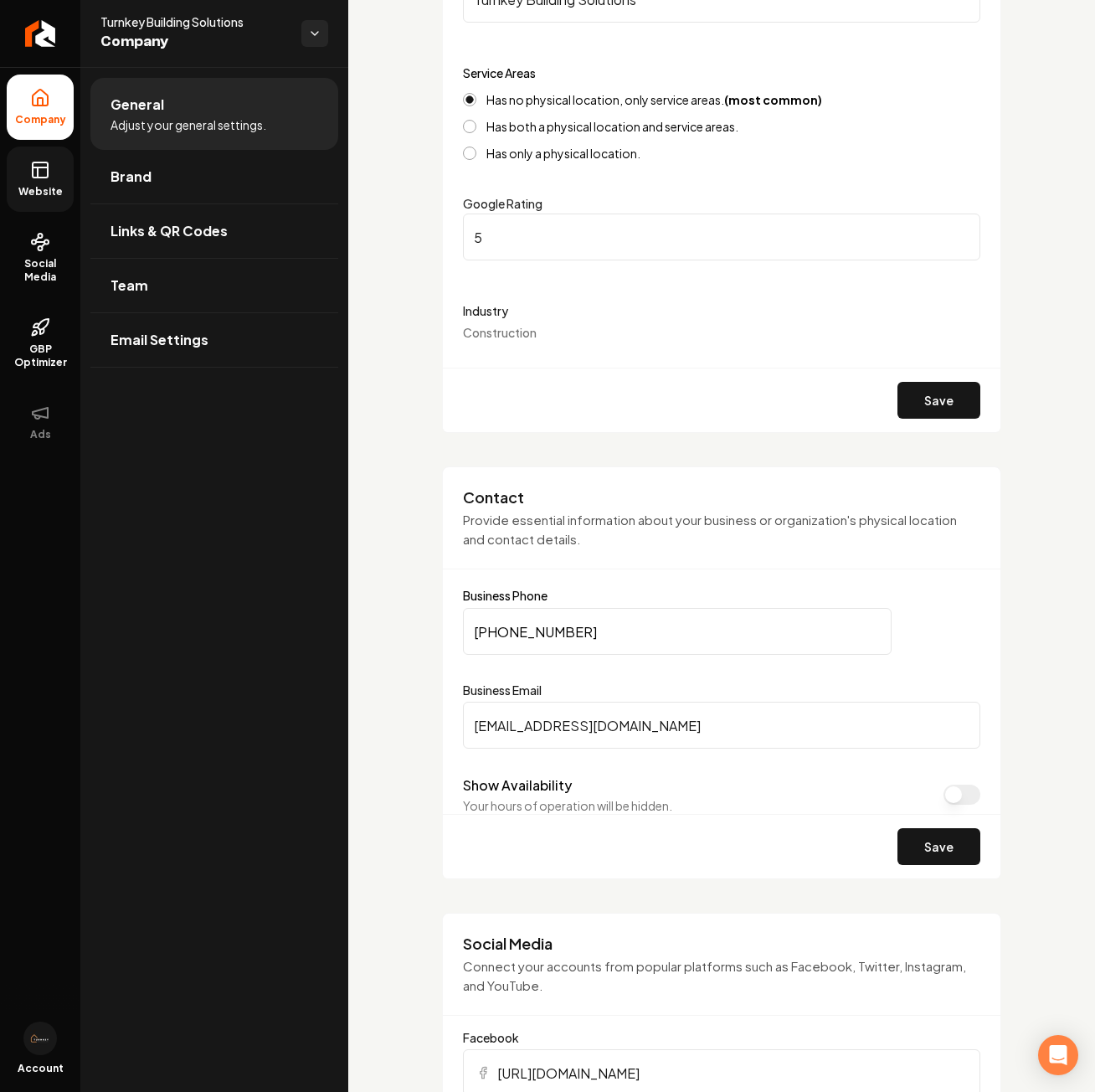
click at [18, 158] on link "Website" at bounding box center [40, 179] width 67 height 66
